Goal: Book appointment/travel/reservation

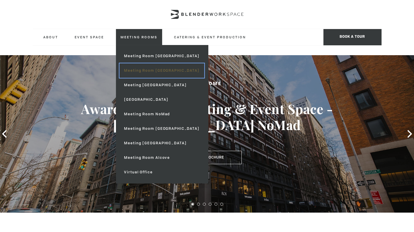
click at [151, 69] on link "Meeting Room [GEOGRAPHIC_DATA]" at bounding box center [161, 70] width 84 height 15
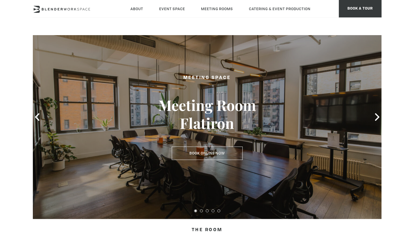
scroll to position [20, 0]
click at [374, 116] on icon at bounding box center [377, 117] width 8 height 8
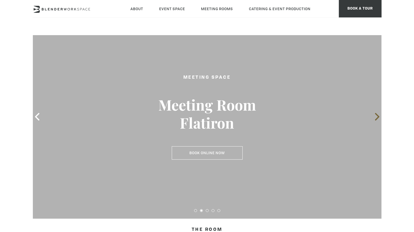
click at [374, 116] on icon at bounding box center [377, 117] width 8 height 8
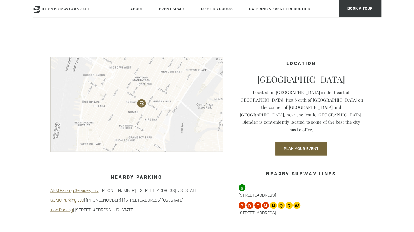
scroll to position [435, 0]
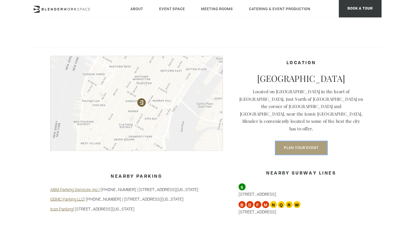
click at [304, 141] on button "Plan Your Event" at bounding box center [301, 147] width 52 height 13
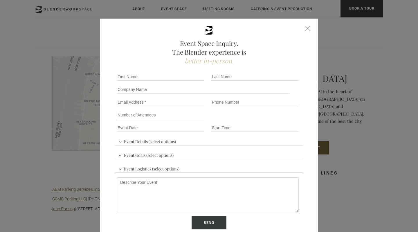
click at [306, 30] on div at bounding box center [307, 28] width 5 height 5
